Goal: Navigation & Orientation: Find specific page/section

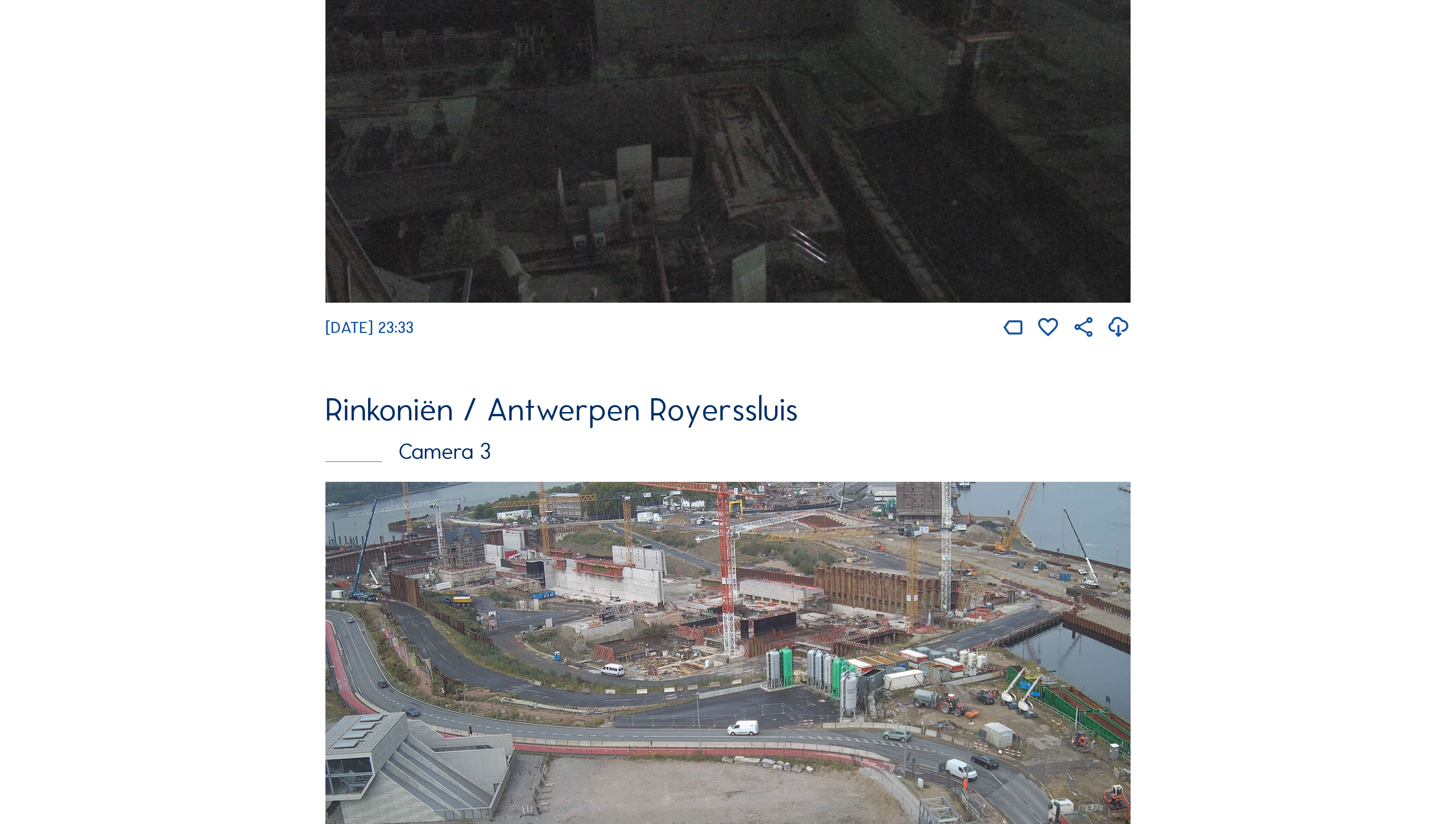
scroll to position [1790, 0]
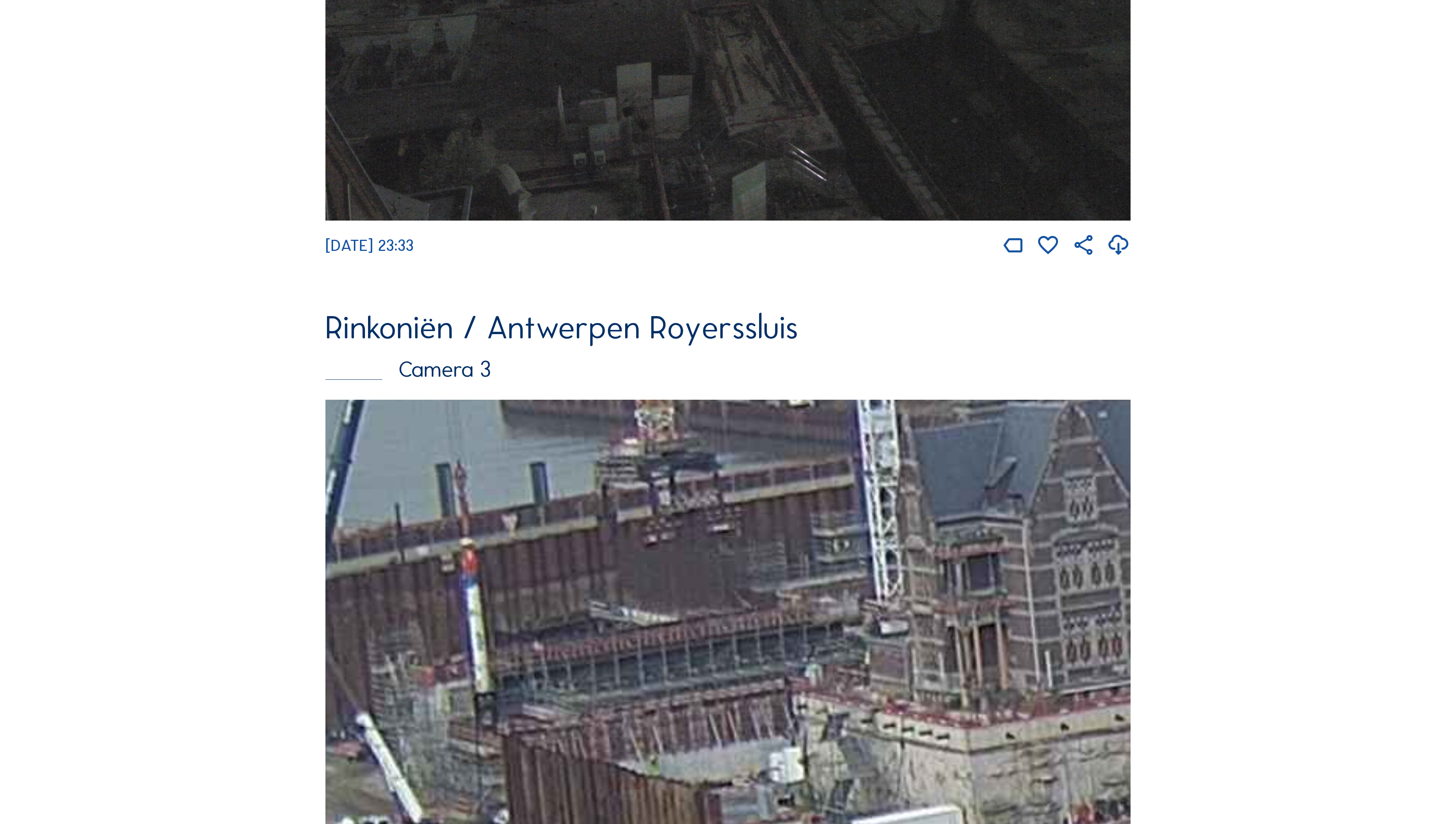
drag, startPoint x: 589, startPoint y: 544, endPoint x: 841, endPoint y: 589, distance: 256.0
click at [841, 589] on img at bounding box center [728, 626] width 805 height 453
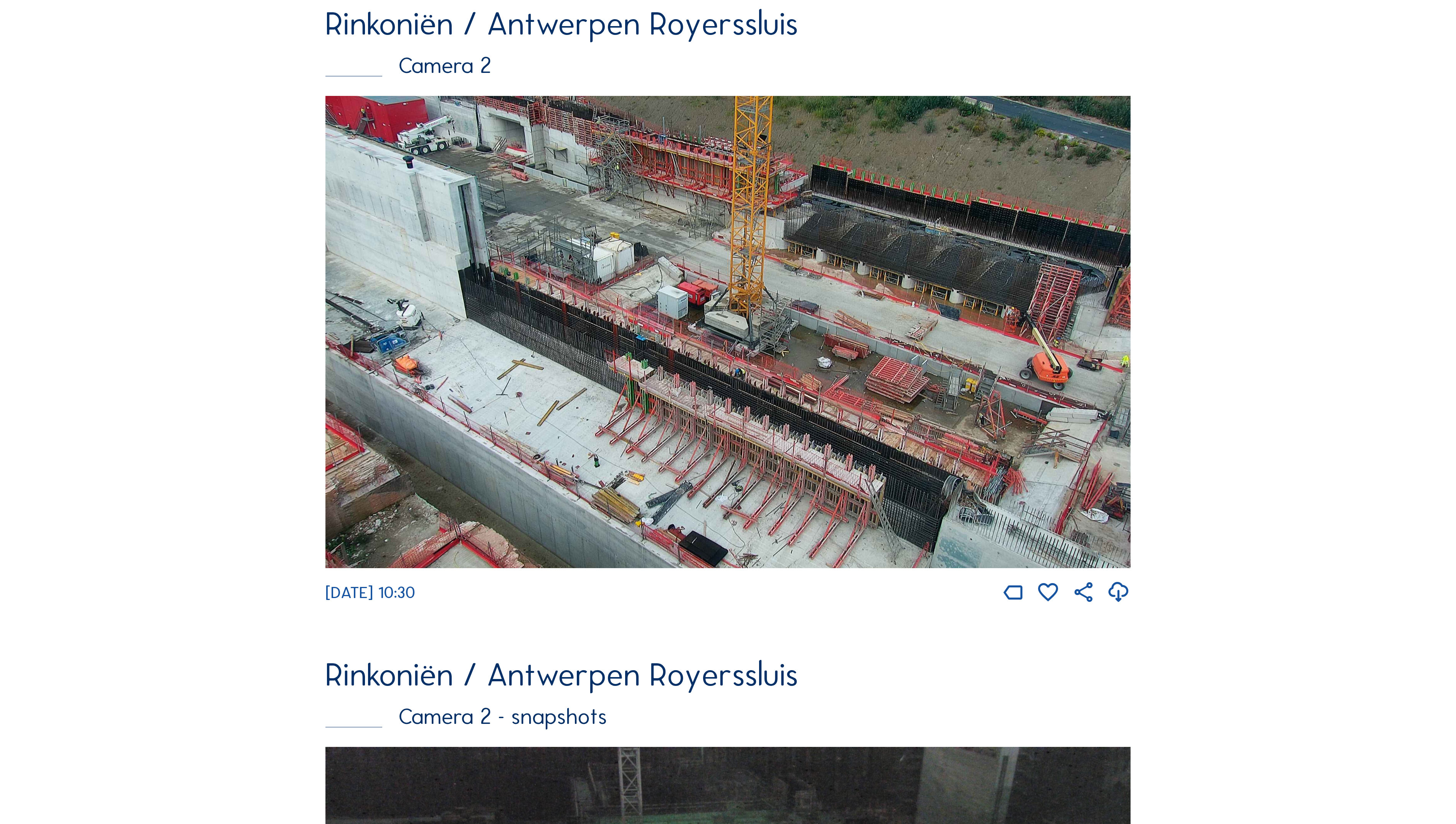
scroll to position [793, 0]
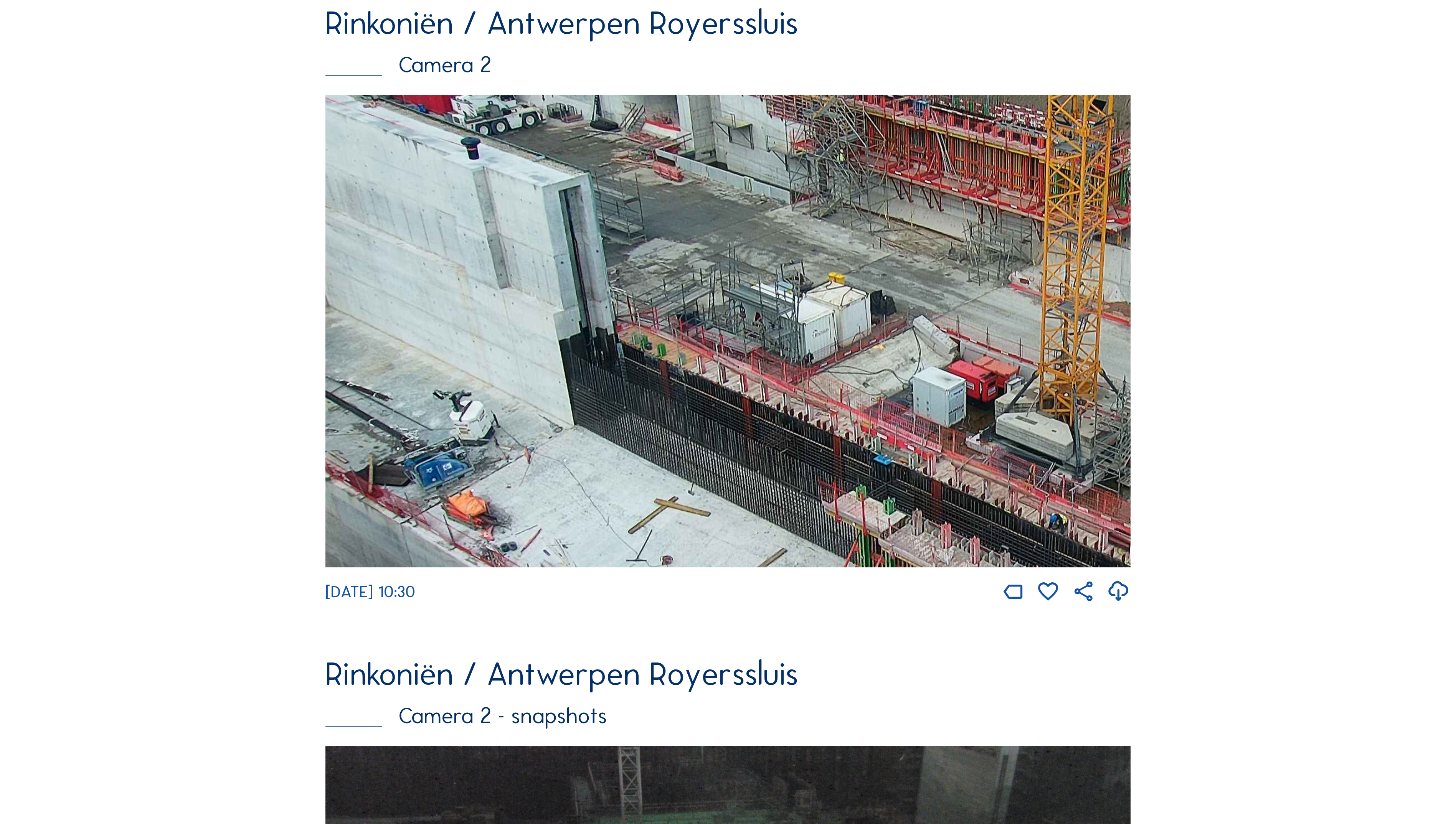
drag, startPoint x: 625, startPoint y: 389, endPoint x: 952, endPoint y: 551, distance: 364.9
click at [952, 551] on img at bounding box center [728, 331] width 805 height 472
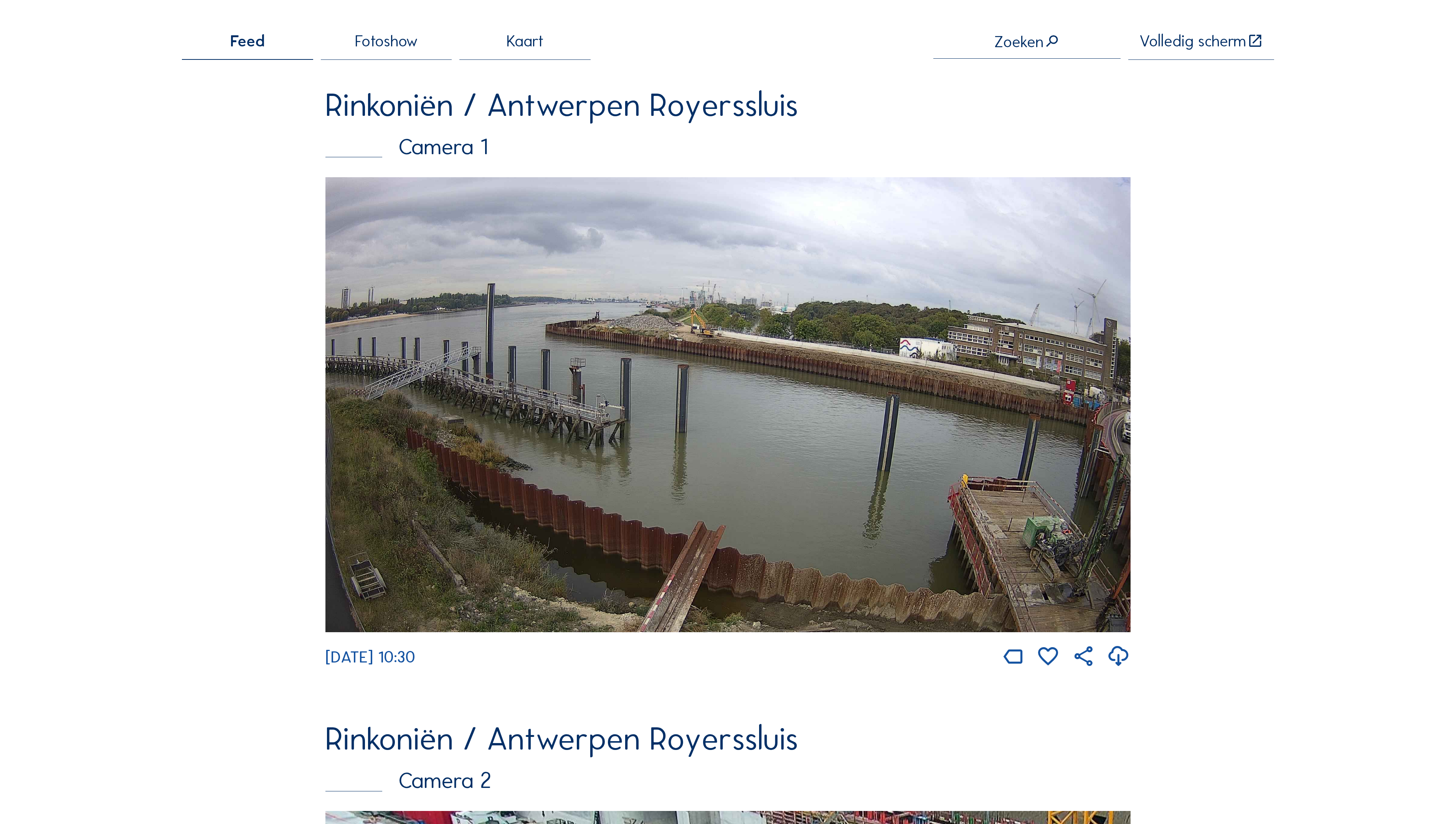
scroll to position [0, 0]
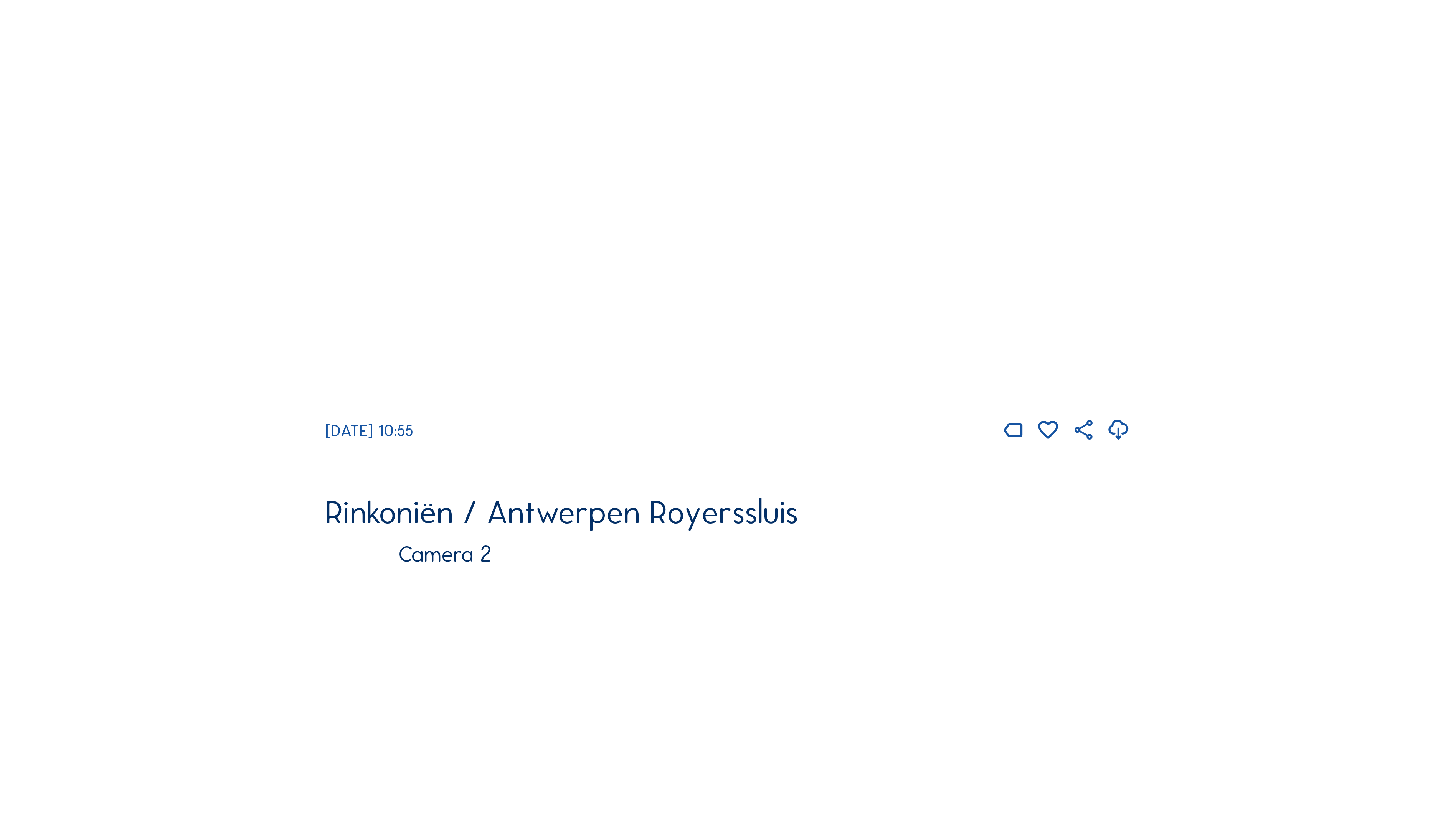
scroll to position [486, 0]
